Goal: Transaction & Acquisition: Register for event/course

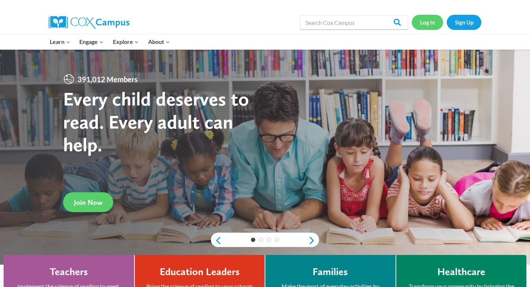
click at [425, 25] on link "Log In" at bounding box center [427, 22] width 31 height 15
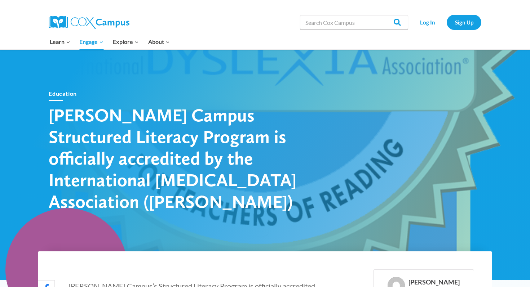
scroll to position [34, 0]
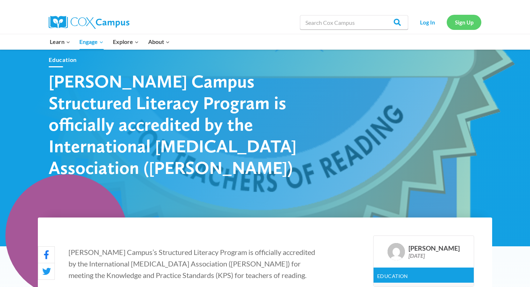
click at [461, 16] on link "Sign Up" at bounding box center [464, 22] width 35 height 15
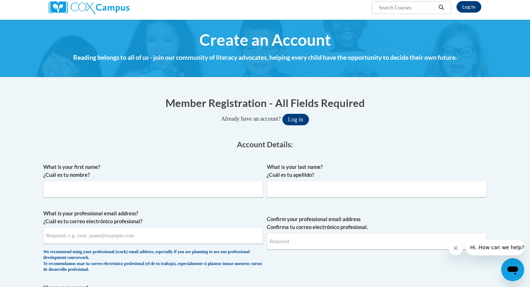
scroll to position [57, 0]
